Goal: Task Accomplishment & Management: Manage account settings

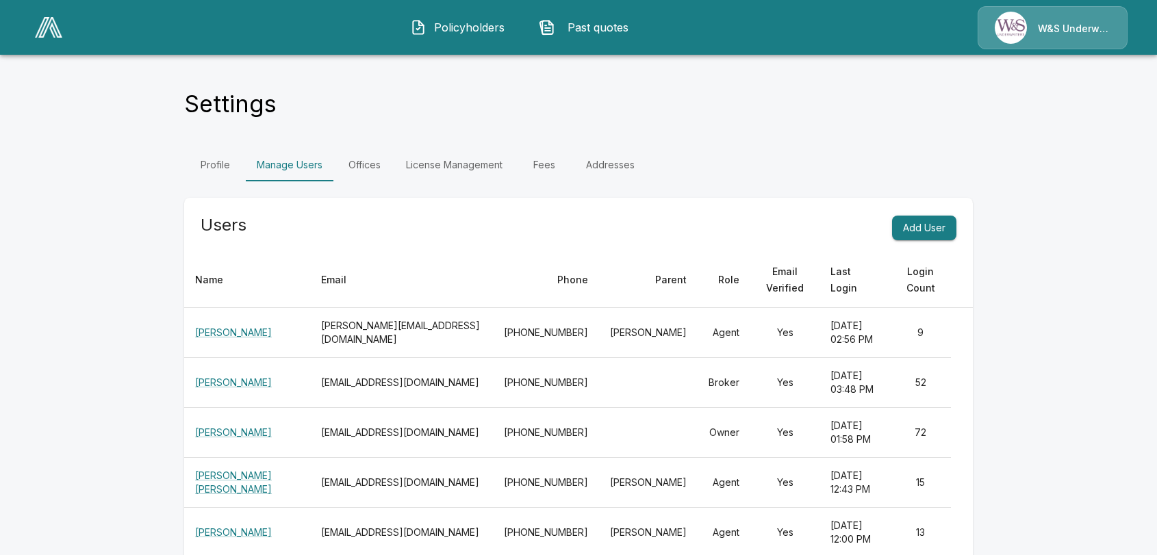
scroll to position [4348, 0]
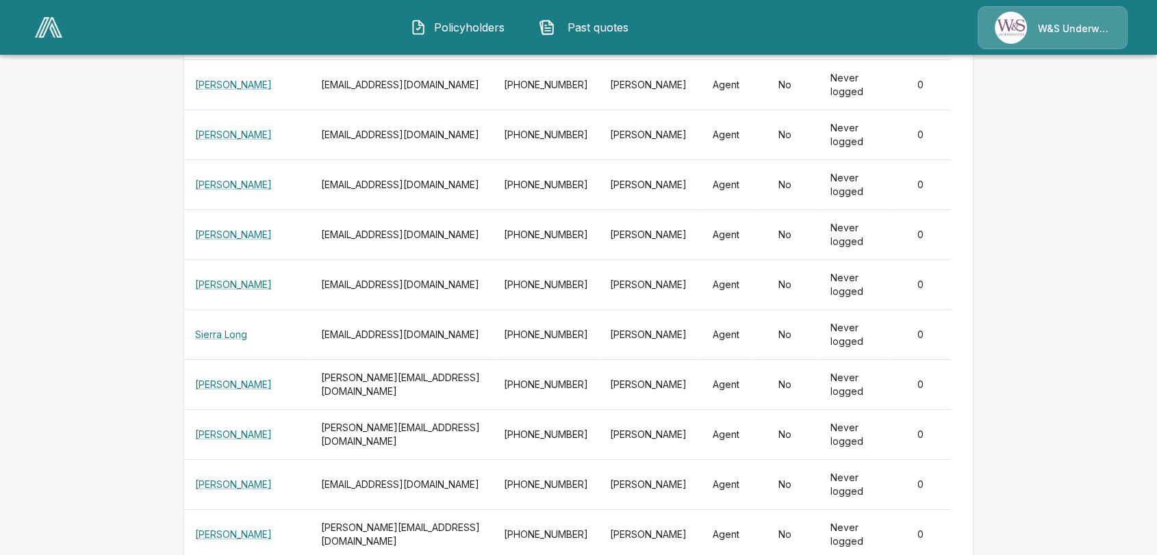
click at [54, 31] on img at bounding box center [48, 27] width 27 height 21
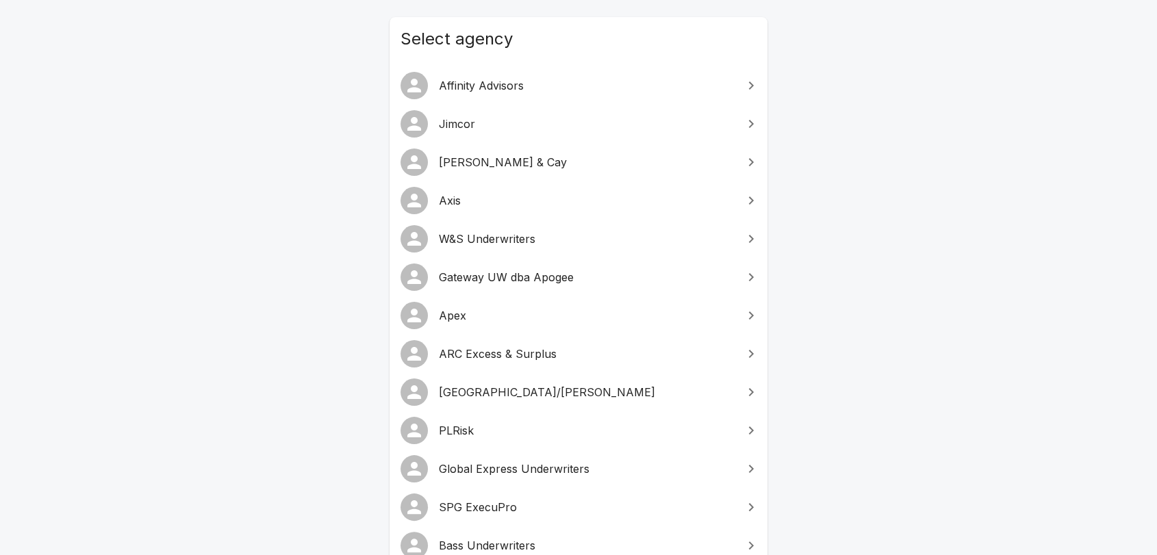
scroll to position [152, 0]
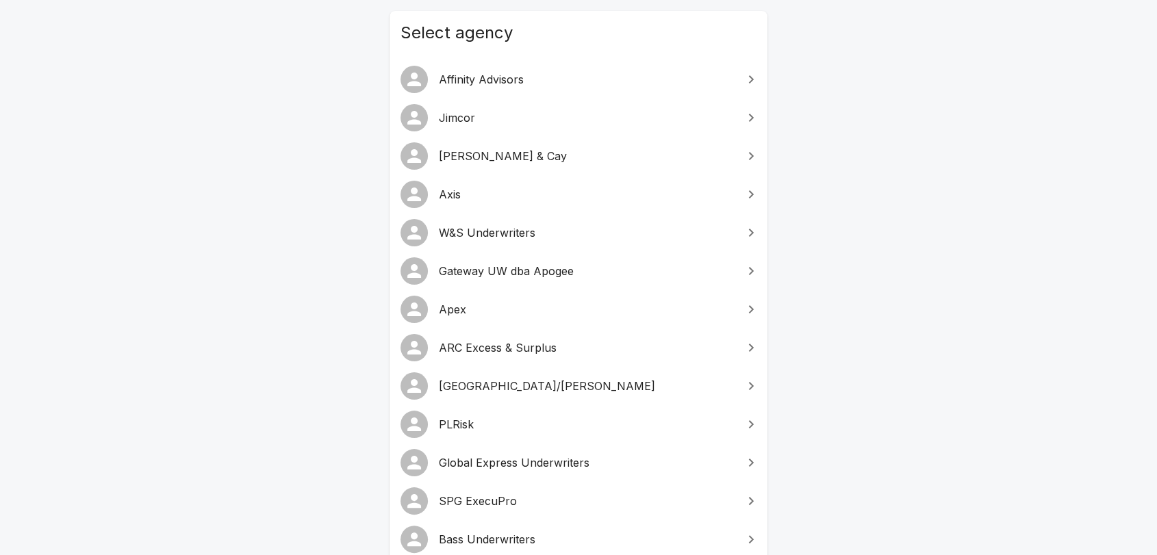
click at [542, 464] on span "Global Express Underwriters" at bounding box center [587, 463] width 296 height 16
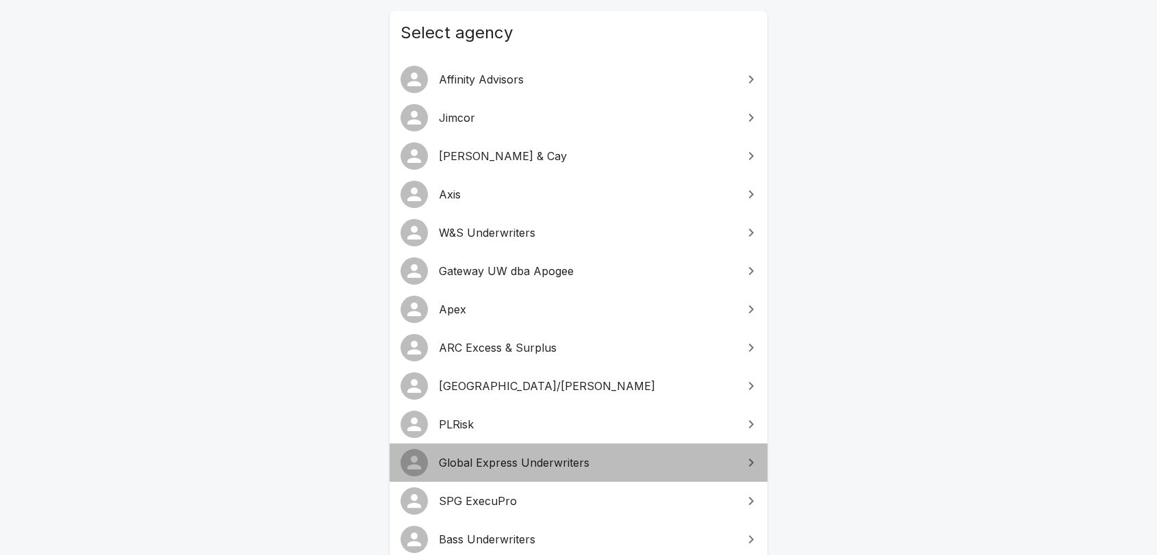
click at [542, 464] on span "Global Express Underwriters" at bounding box center [587, 463] width 296 height 16
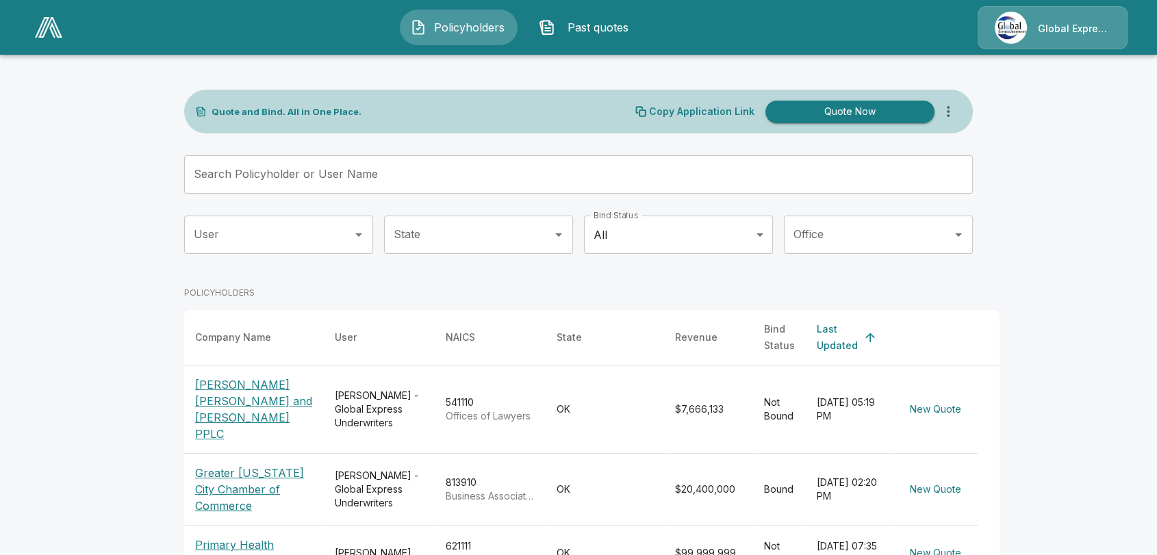
click at [1054, 26] on p "Global Express Underwriters" at bounding box center [1074, 29] width 73 height 14
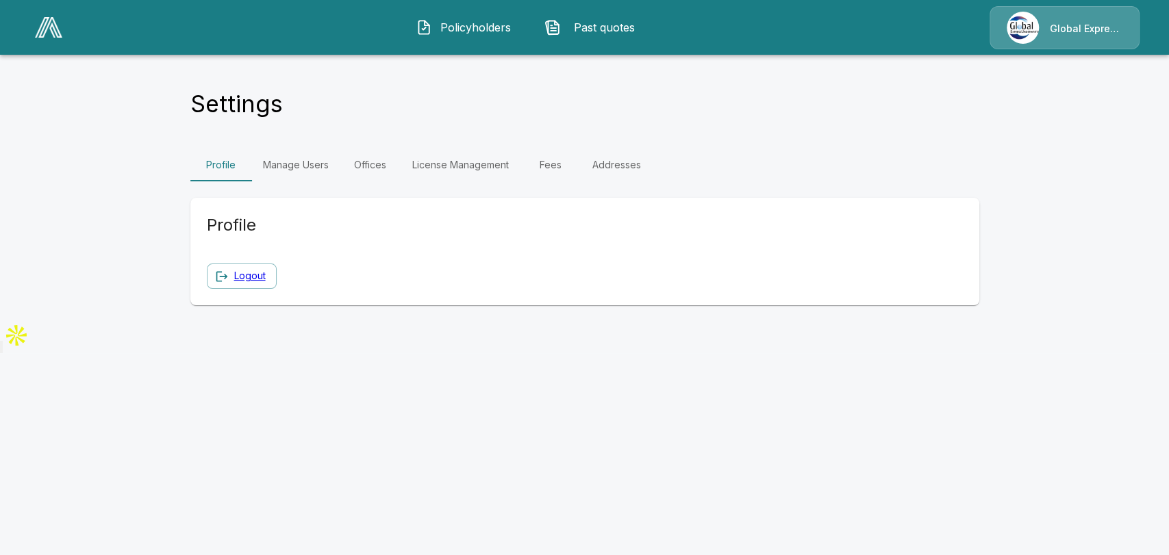
click at [285, 166] on link "Manage Users" at bounding box center [296, 165] width 88 height 33
